Goal: Task Accomplishment & Management: Use online tool/utility

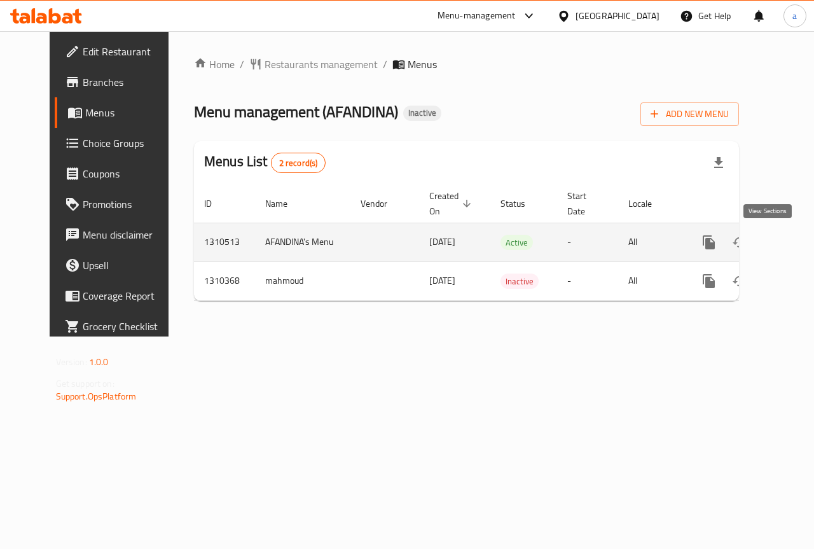
click at [785, 238] on link "enhanced table" at bounding box center [800, 242] width 31 height 31
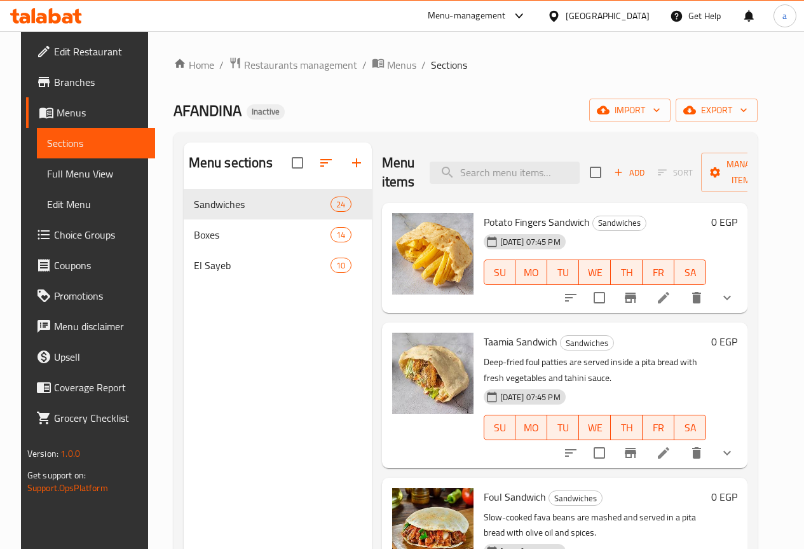
click at [665, 79] on div "Home / Restaurants management / Menus / Sections AFANDINA Inactive import expor…" at bounding box center [466, 379] width 584 height 644
click at [457, 170] on input "search" at bounding box center [505, 172] width 150 height 22
paste input "ساندوتش بطاطس صوابع الشامي"
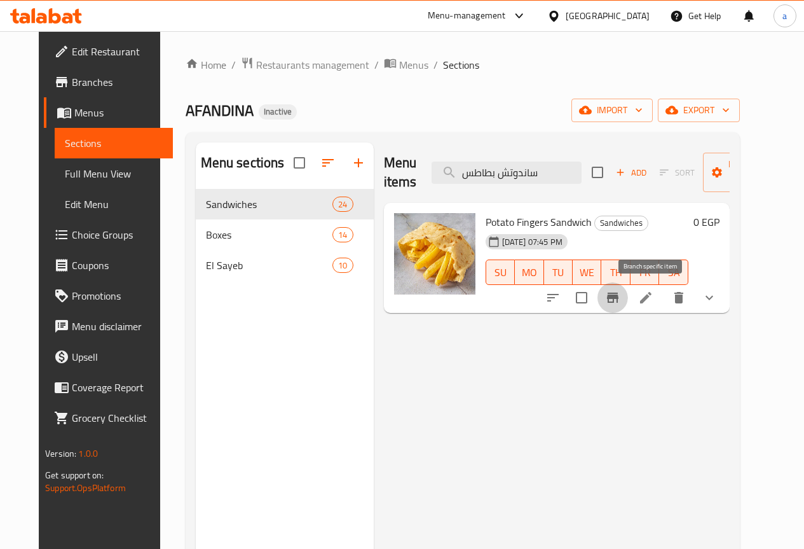
click at [628, 307] on button "Branch-specific-item" at bounding box center [612, 297] width 31 height 31
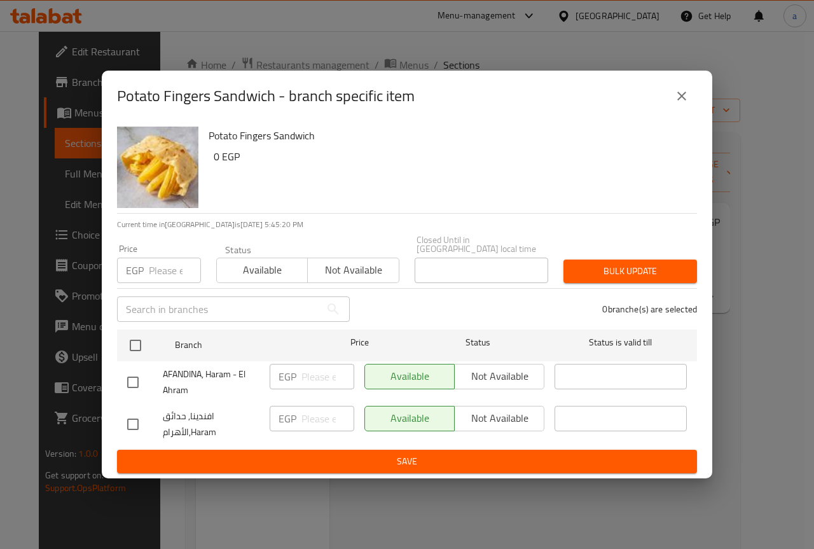
click at [752, 421] on div "Potato Fingers Sandwich - branch specific item Potato Fingers Sandwich 0 EGP Cu…" at bounding box center [407, 274] width 814 height 549
click at [681, 93] on icon "close" at bounding box center [681, 95] width 15 height 15
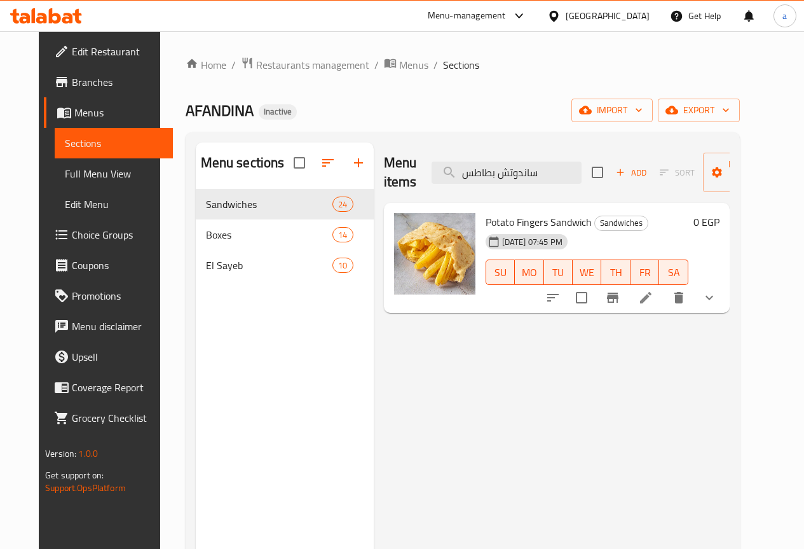
click at [717, 296] on icon "show more" at bounding box center [709, 297] width 15 height 15
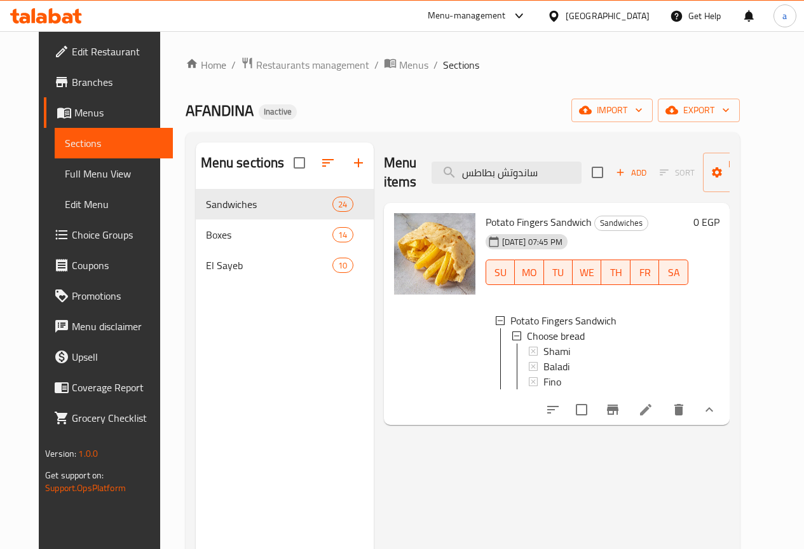
click at [521, 498] on div "Menu items ساندوتش بطاطس Add Sort Manage items Potato Fingers Sandwich Sandwich…" at bounding box center [552, 416] width 356 height 549
click at [412, 493] on div "Menu items ساندوتش بطاطس Add Sort Manage items Potato Fingers Sandwich Sandwich…" at bounding box center [552, 416] width 356 height 549
click at [475, 174] on input "ساندوتش بطاطس" at bounding box center [507, 172] width 150 height 22
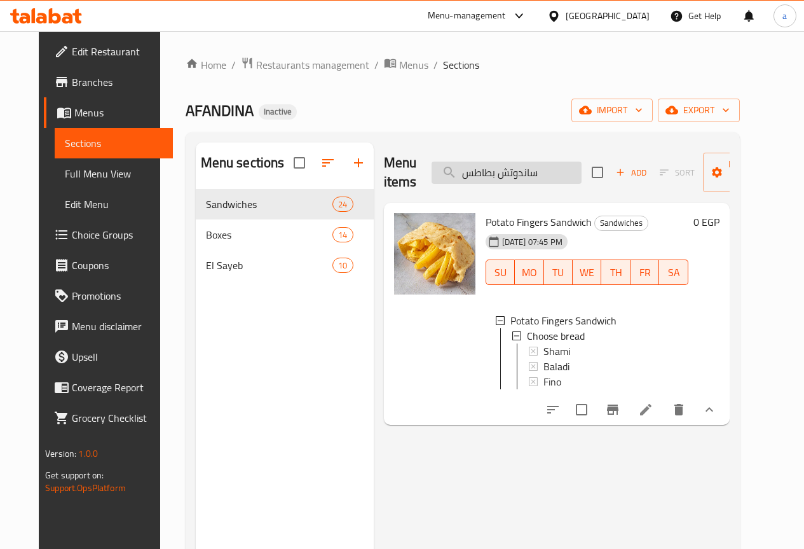
paste input "لبة فول سادة"
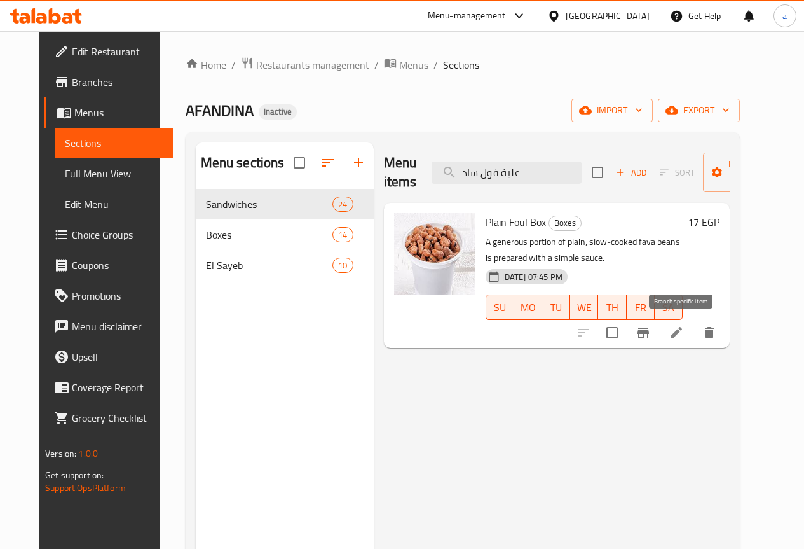
click at [651, 336] on icon "Branch-specific-item" at bounding box center [643, 332] width 15 height 15
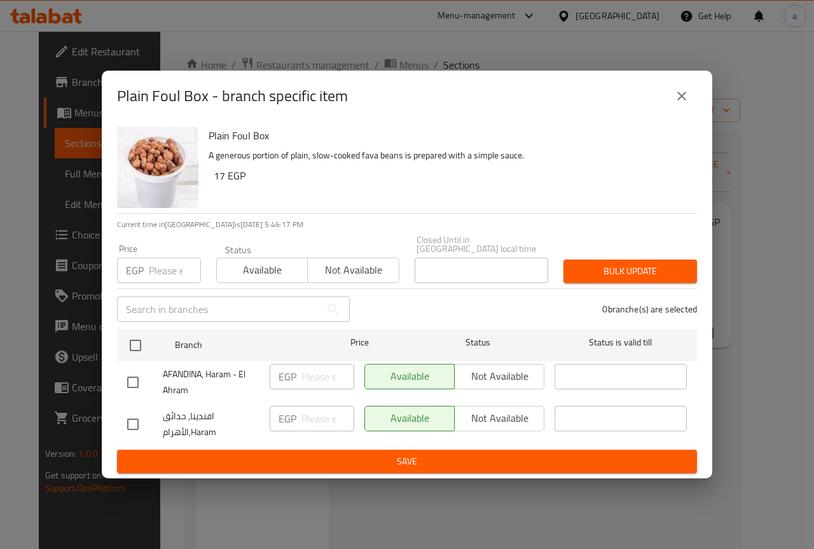
click at [692, 93] on button "close" at bounding box center [681, 96] width 31 height 31
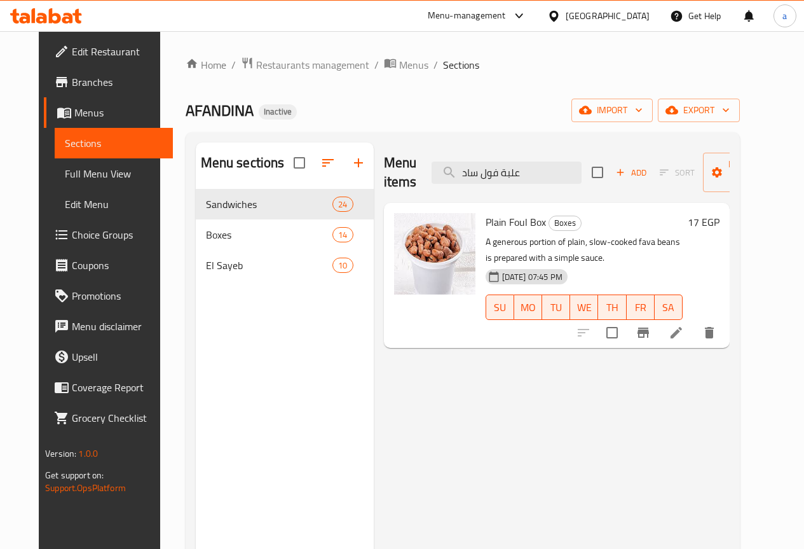
drag, startPoint x: 500, startPoint y: 454, endPoint x: 512, endPoint y: 446, distance: 15.0
click at [500, 454] on div "Menu items علبة فول ساد Add Sort Manage items Plain Foul Box Boxes A generous p…" at bounding box center [552, 416] width 356 height 549
click at [499, 179] on input "علبة فول ساد" at bounding box center [507, 172] width 150 height 22
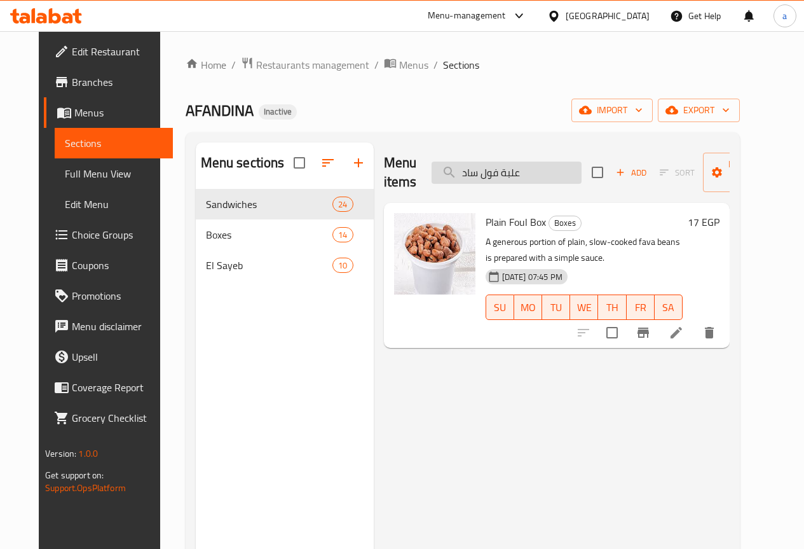
paste input "محوج"
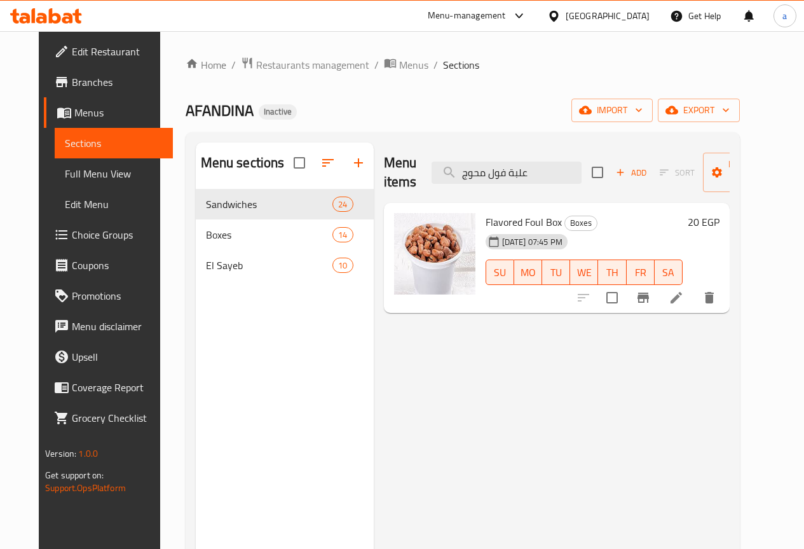
type input "علبة فول محوج"
click at [677, 329] on div "Menu items علبة فول محوج Add Sort Manage items Flavored Foul Box Boxes [DATE] 0…" at bounding box center [552, 416] width 356 height 549
click at [490, 176] on input "علبة فول محوج" at bounding box center [507, 172] width 150 height 22
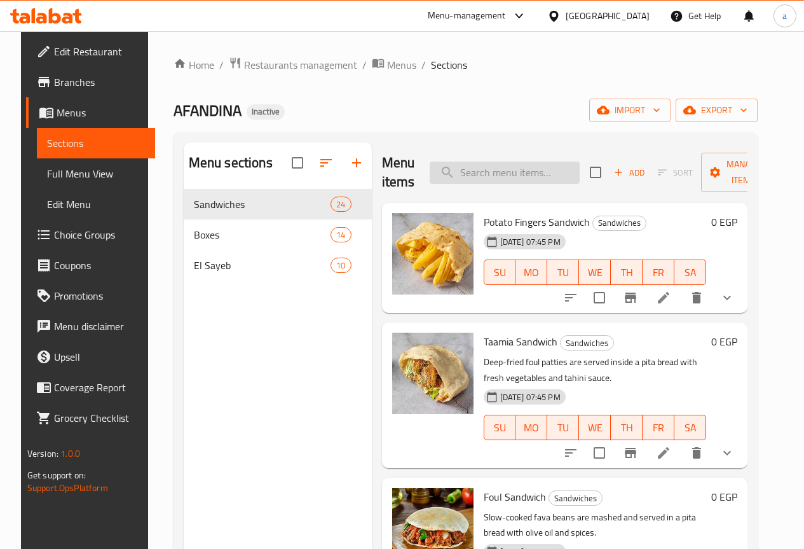
paste input "ساندوتش بطاطس صوابع"
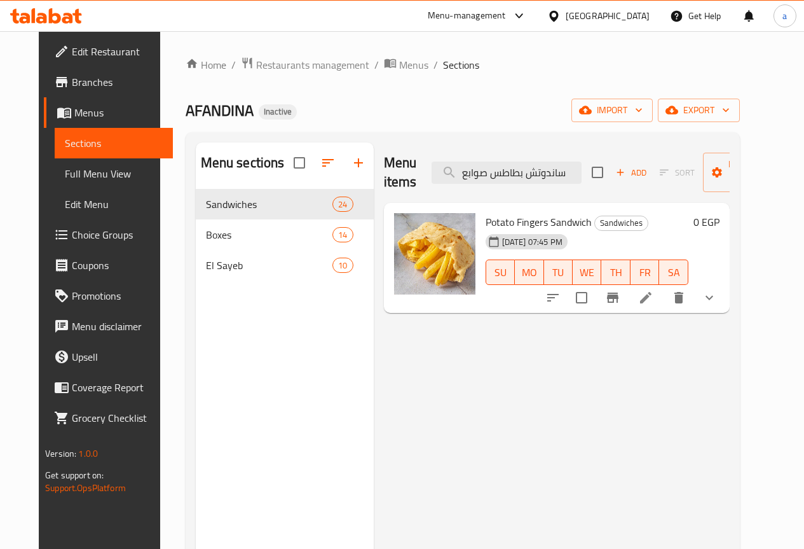
type input "ساندوتش بطاطس صوابع"
click at [664, 296] on li at bounding box center [646, 297] width 36 height 23
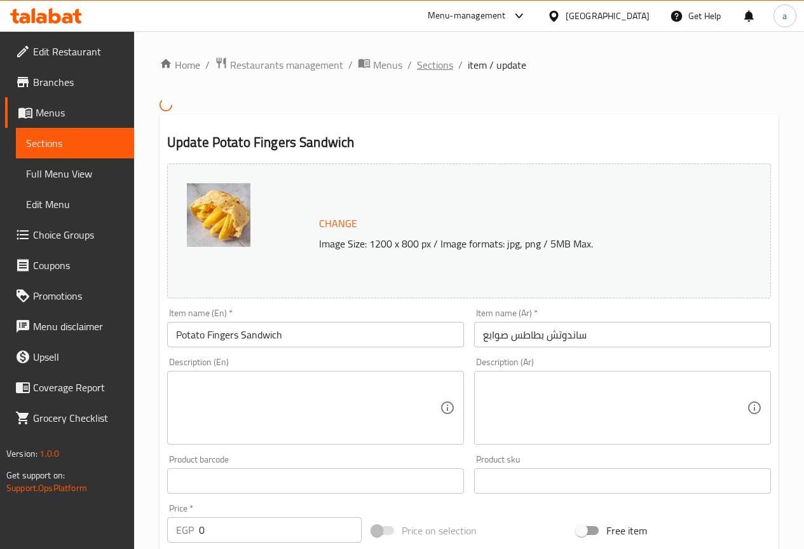
click at [434, 64] on span "Sections" at bounding box center [435, 64] width 36 height 15
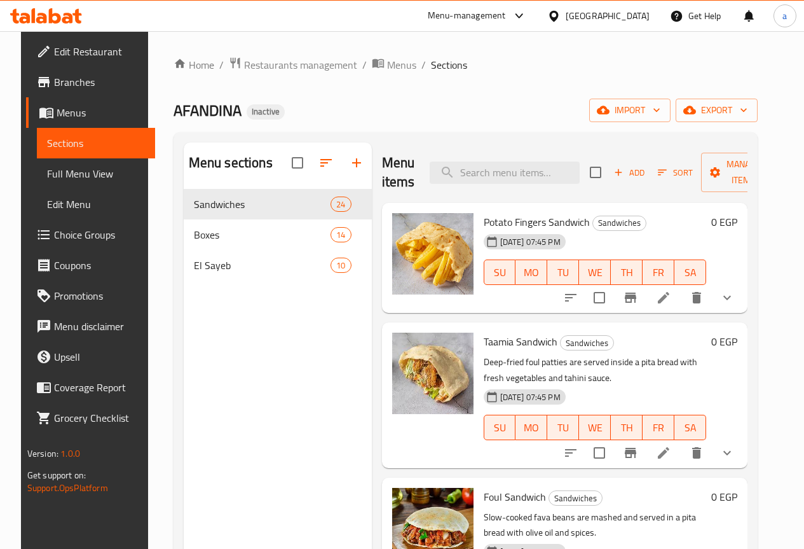
drag, startPoint x: 156, startPoint y: 318, endPoint x: 140, endPoint y: 310, distance: 18.2
click at [156, 318] on div "Home / Restaurants management / Menus / Sections AFANDINA Inactive import expor…" at bounding box center [465, 378] width 635 height 695
click at [735, 297] on icon "show more" at bounding box center [726, 297] width 15 height 15
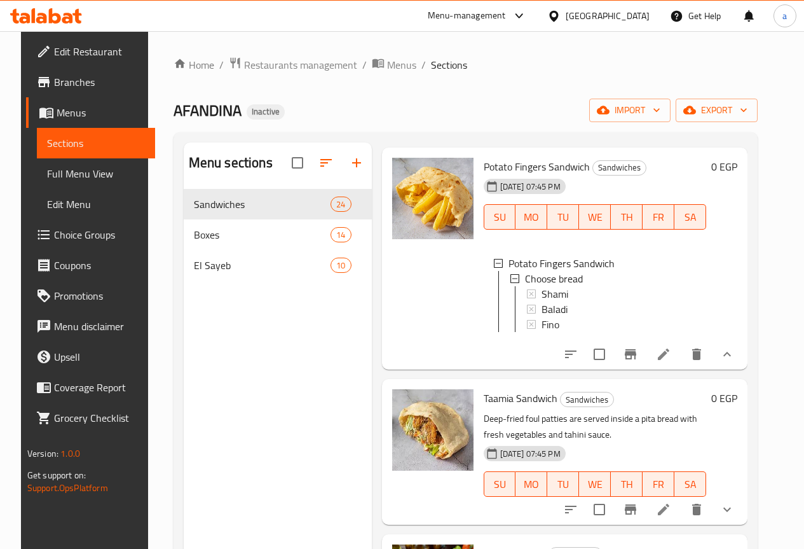
scroll to position [64, 0]
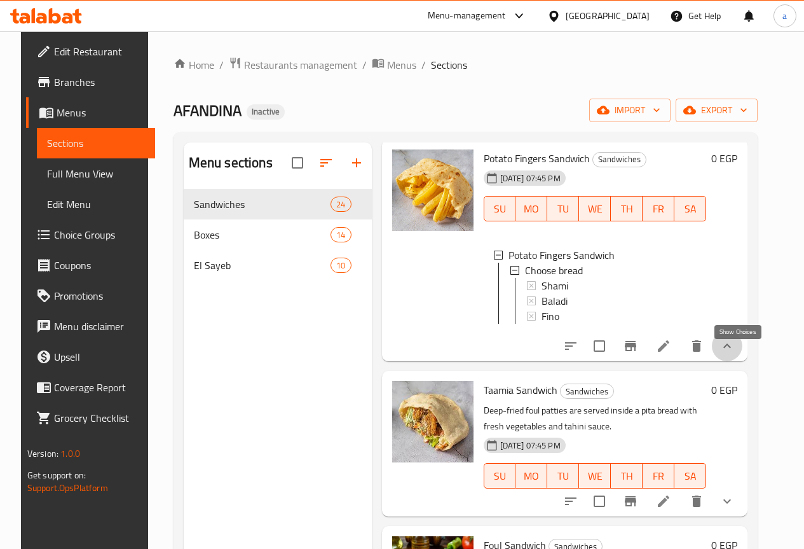
click at [735, 353] on icon "show more" at bounding box center [726, 345] width 15 height 15
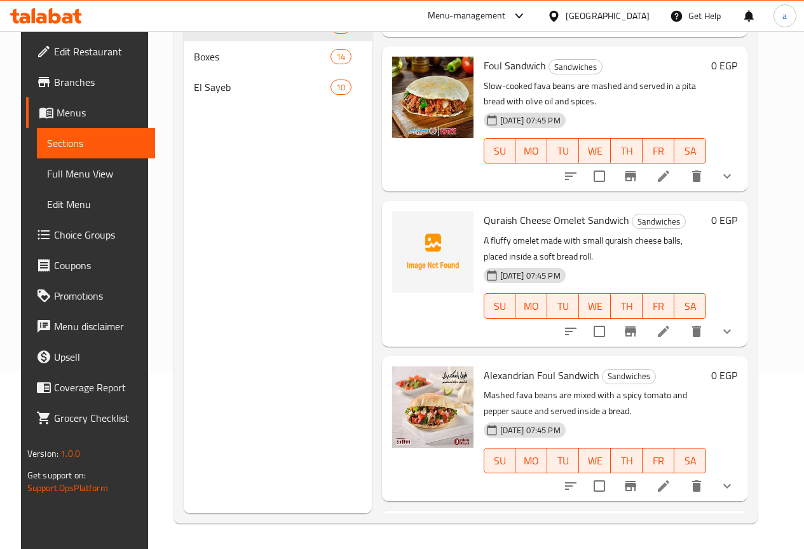
scroll to position [0, 0]
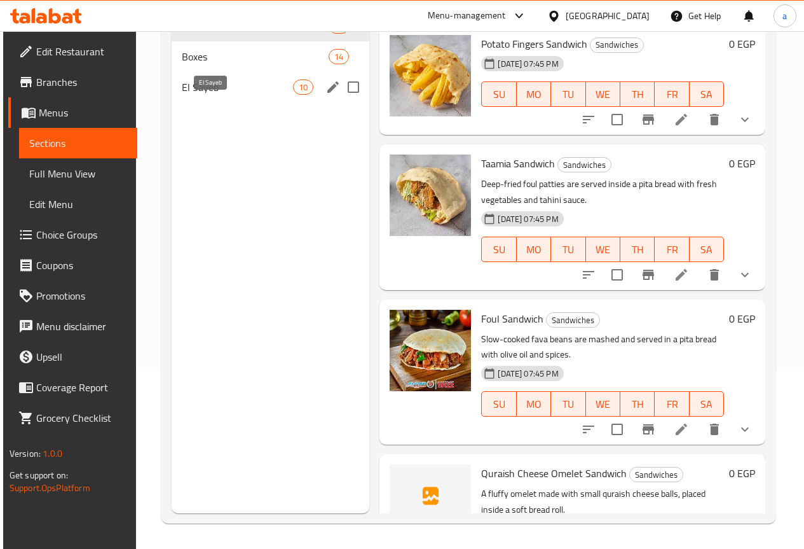
click at [214, 102] on div "El Sayeb 10" at bounding box center [271, 87] width 198 height 31
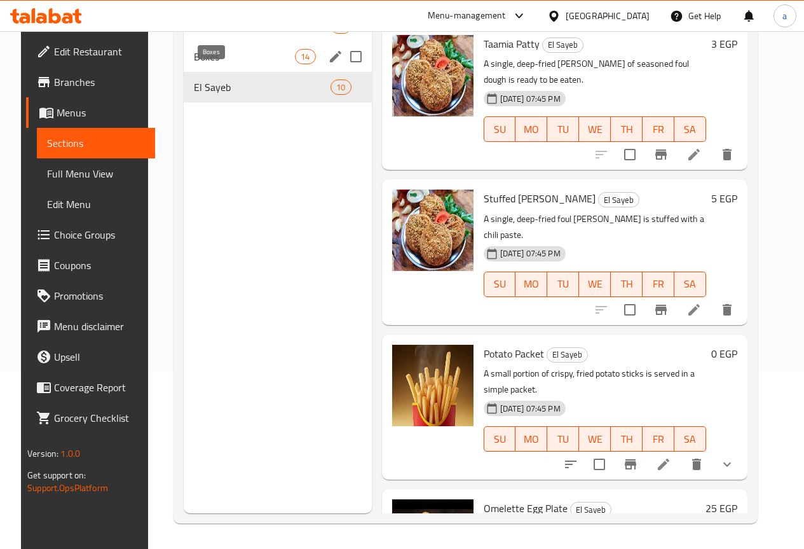
click at [218, 64] on span "Boxes" at bounding box center [244, 56] width 101 height 15
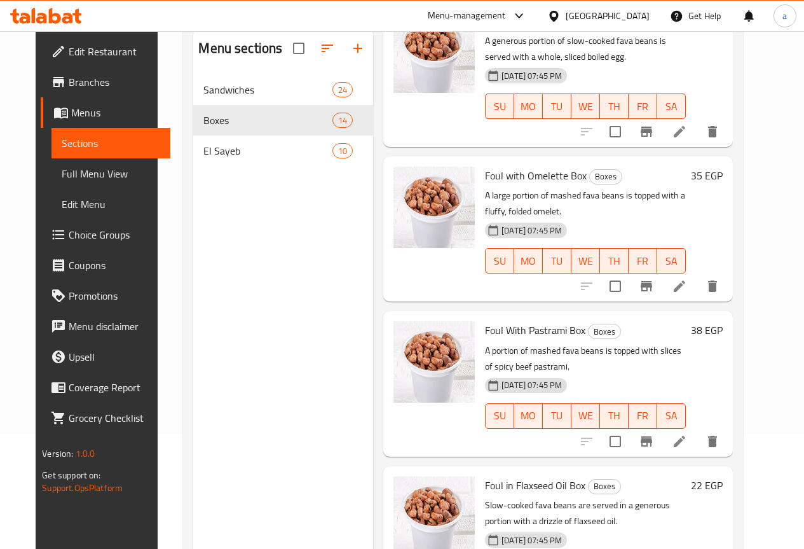
scroll to position [489, 0]
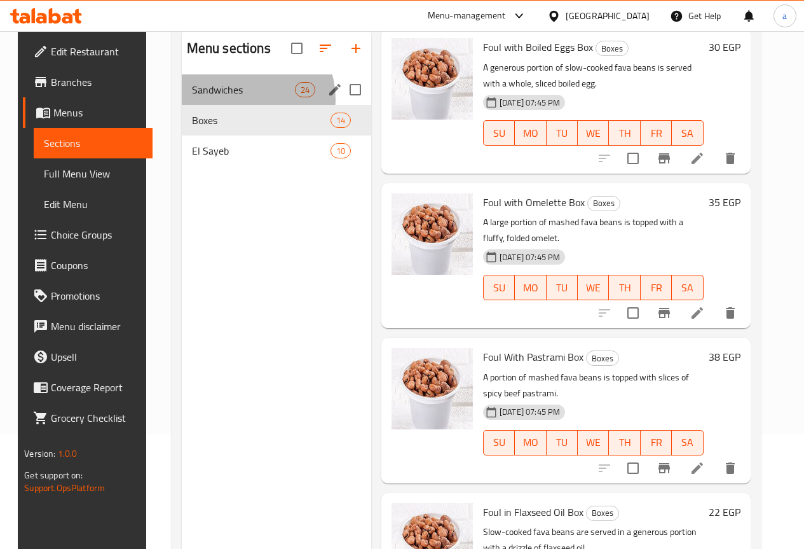
click at [238, 105] on div "Sandwiches 24" at bounding box center [276, 89] width 189 height 31
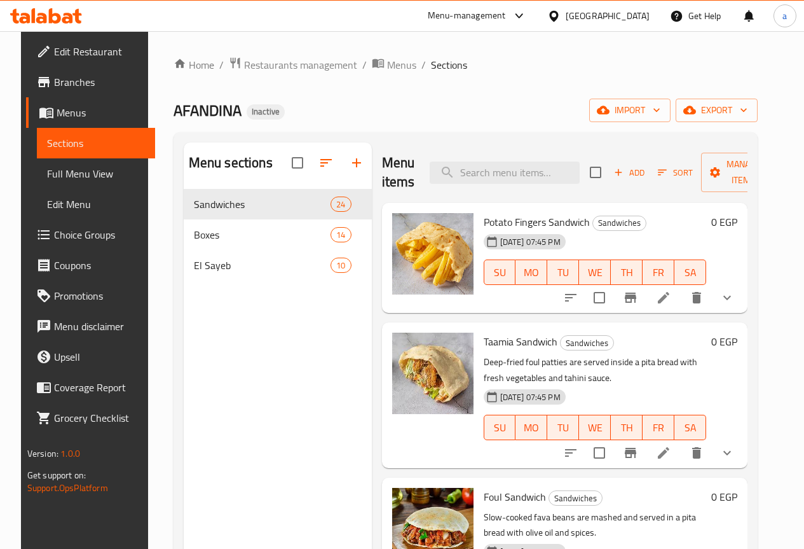
click at [86, 16] on div at bounding box center [46, 15] width 92 height 25
click at [62, 16] on icon at bounding box center [46, 15] width 72 height 15
